Goal: Task Accomplishment & Management: Complete application form

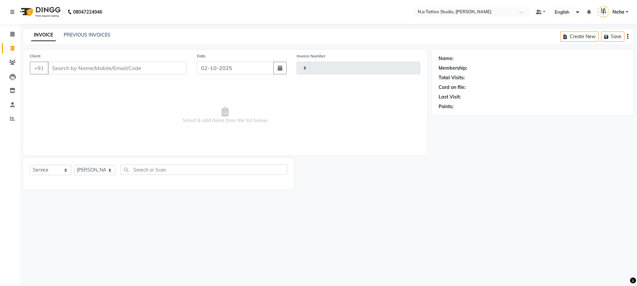
select select "service"
type input "0742"
select select "4590"
type input "8077251766"
click at [168, 67] on span "Add Client" at bounding box center [169, 68] width 26 height 7
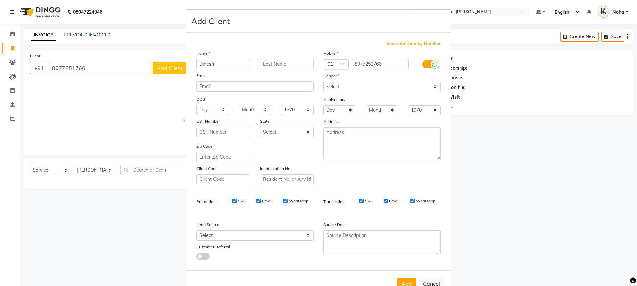
type input "Dinesh"
click at [357, 81] on div "Gender" at bounding box center [381, 76] width 127 height 9
click at [355, 87] on select "Select [DEMOGRAPHIC_DATA] [DEMOGRAPHIC_DATA] Other Prefer Not To Say" at bounding box center [381, 87] width 117 height 10
select select "[DEMOGRAPHIC_DATA]"
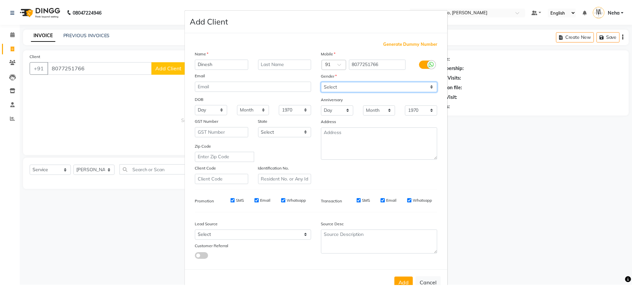
scroll to position [20, 0]
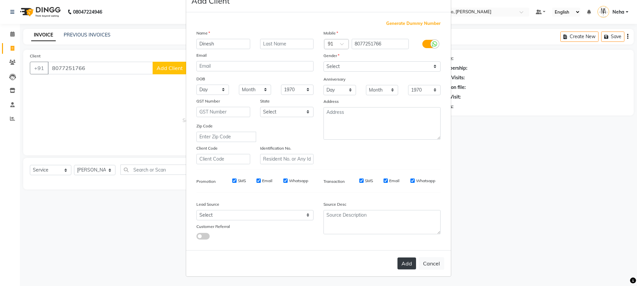
click at [407, 259] on button "Add" at bounding box center [406, 263] width 19 height 12
type input "80******66"
select select
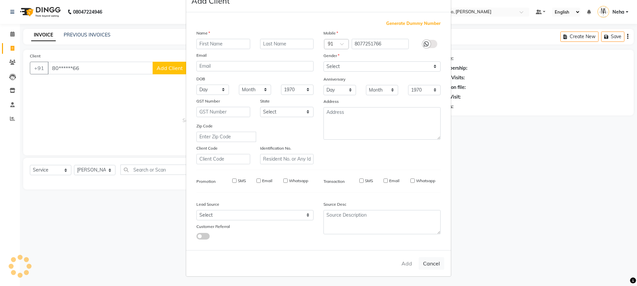
select select
checkbox input "false"
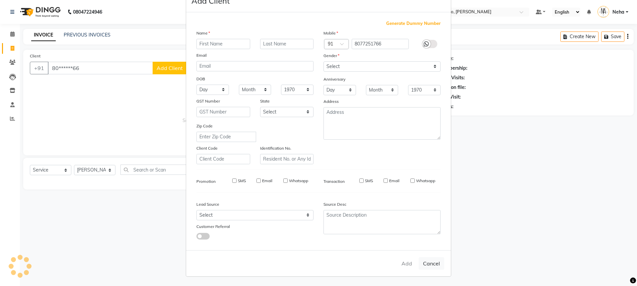
checkbox input "false"
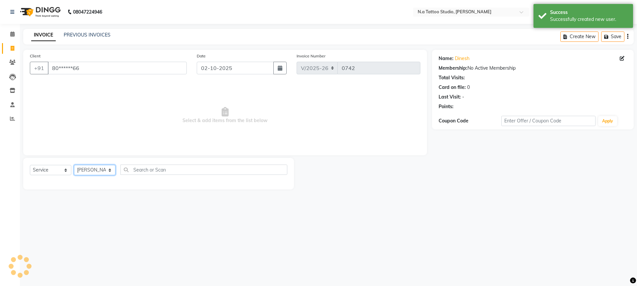
click at [94, 170] on select "[PERSON_NAME] [PERSON_NAME] [PERSON_NAME] [PERSON_NAME] Manager [PERSON_NAME] […" at bounding box center [94, 170] width 41 height 10
select select "26611"
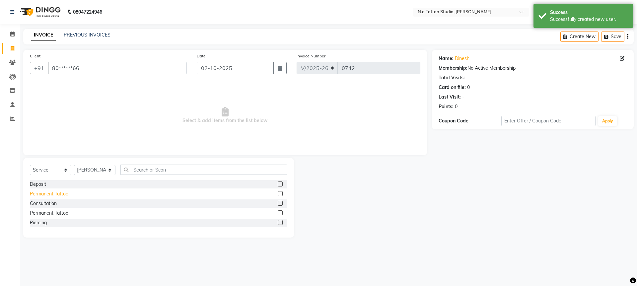
click at [49, 191] on div "Permanent Tattoo" at bounding box center [49, 193] width 38 height 7
checkbox input "false"
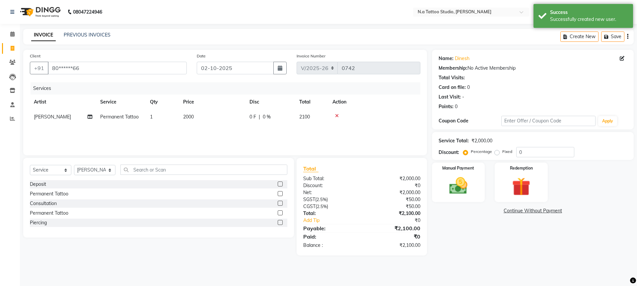
click at [627, 37] on icon "button" at bounding box center [627, 36] width 1 height 0
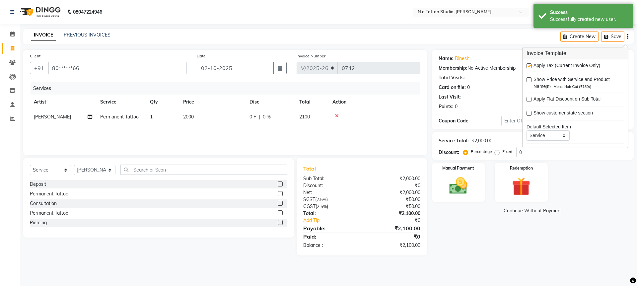
click at [529, 66] on label at bounding box center [528, 65] width 5 height 5
click at [529, 66] on input "checkbox" at bounding box center [528, 66] width 4 height 4
checkbox input "false"
click at [204, 116] on td "2000" at bounding box center [212, 116] width 66 height 15
select select "26611"
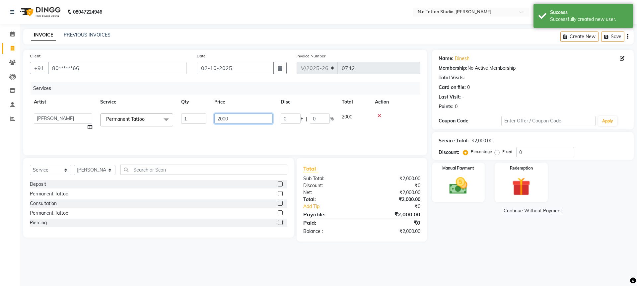
click at [227, 116] on input "2000" at bounding box center [243, 118] width 58 height 10
type input "15000"
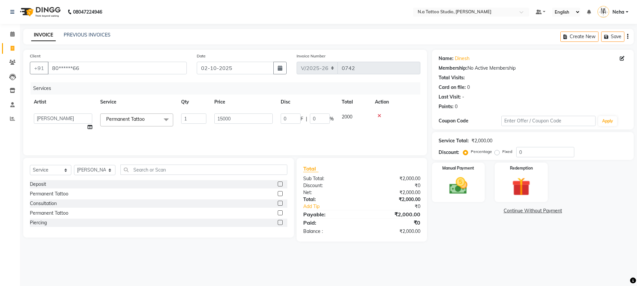
click at [286, 140] on div "Services Artist Service Qty Price Disc Total Action [PERSON_NAME] [PERSON_NAME]…" at bounding box center [225, 115] width 390 height 66
click at [448, 192] on img at bounding box center [458, 186] width 31 height 22
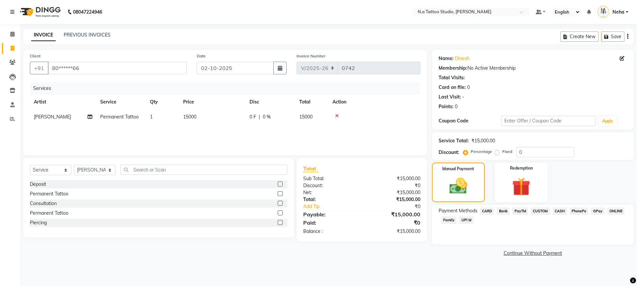
click at [471, 221] on span "UPI M" at bounding box center [466, 220] width 14 height 8
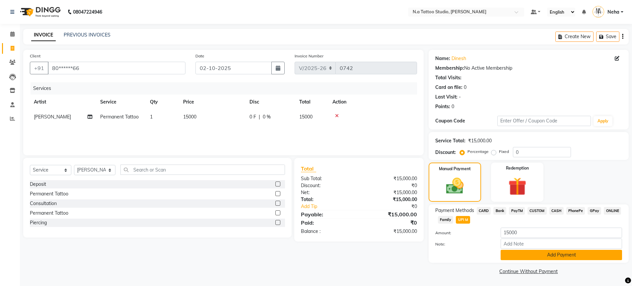
click at [528, 256] on button "Add Payment" at bounding box center [560, 255] width 121 height 10
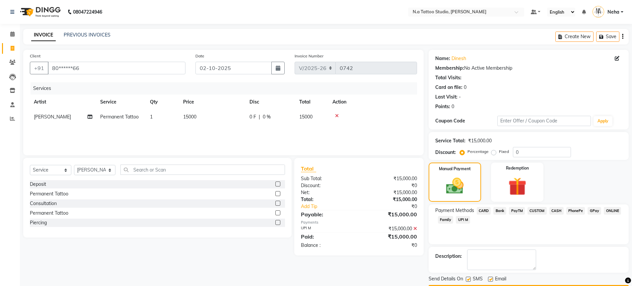
scroll to position [19, 0]
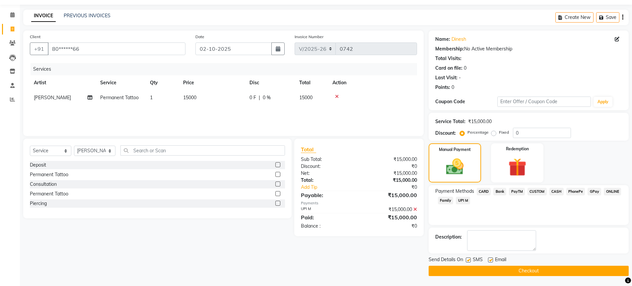
click at [530, 272] on button "Checkout" at bounding box center [528, 271] width 200 height 10
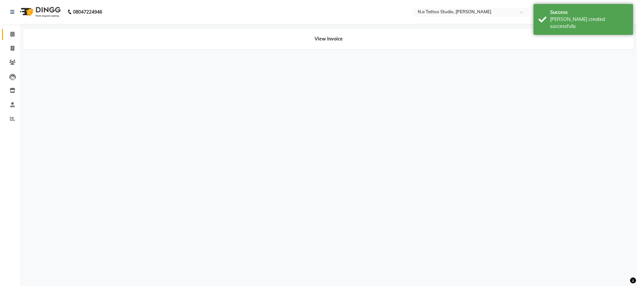
drag, startPoint x: 12, startPoint y: 34, endPoint x: 134, endPoint y: 0, distance: 126.7
click at [12, 34] on icon at bounding box center [12, 33] width 4 height 5
